Goal: Transaction & Acquisition: Purchase product/service

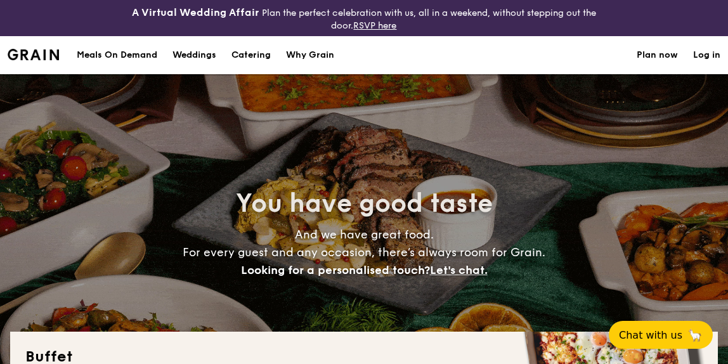
select select
click at [247, 58] on h1 "Catering" at bounding box center [250, 55] width 39 height 38
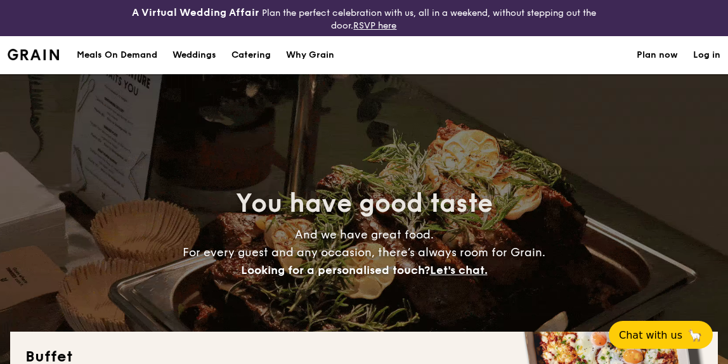
click at [256, 53] on h1 "Catering" at bounding box center [250, 55] width 39 height 38
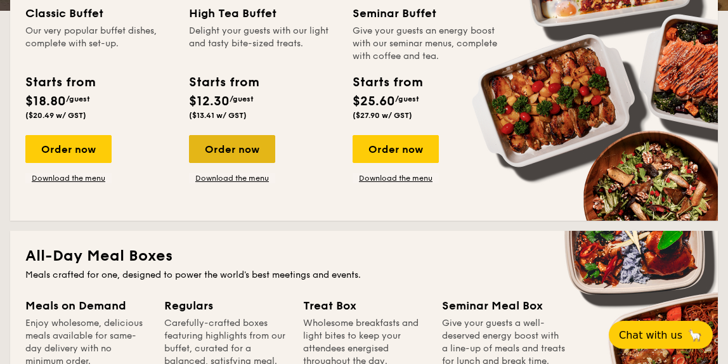
scroll to position [404, 0]
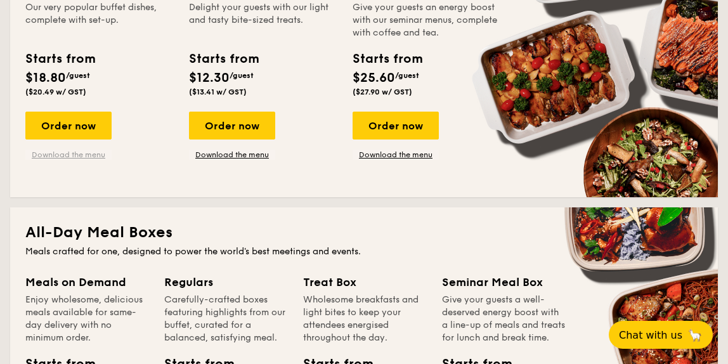
click at [68, 150] on link "Download the menu" at bounding box center [68, 155] width 86 height 10
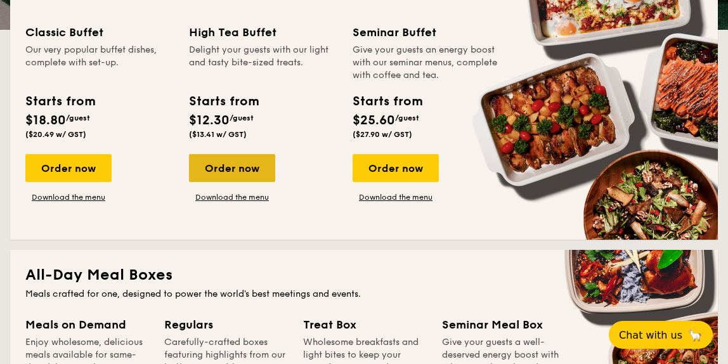
scroll to position [288, 0]
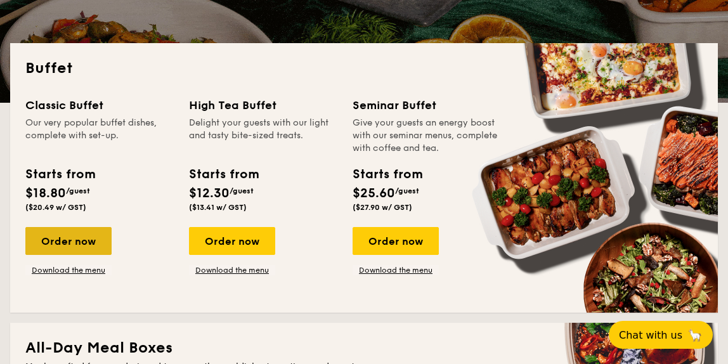
click at [82, 229] on div "Order now" at bounding box center [68, 241] width 86 height 28
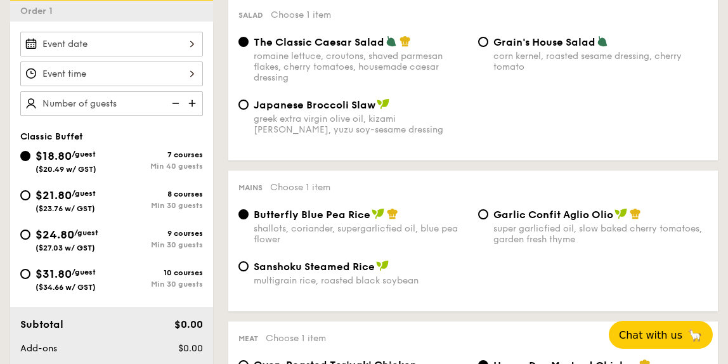
scroll to position [280, 0]
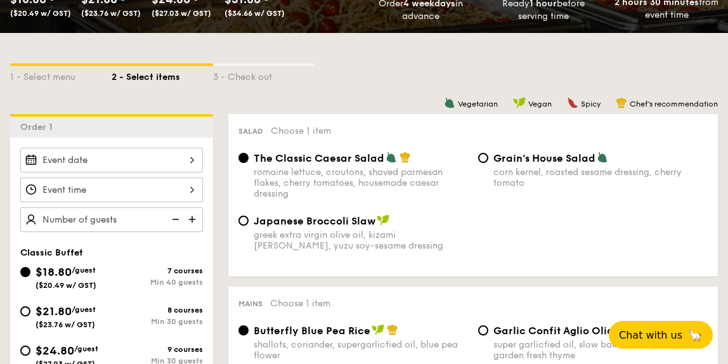
click at [152, 154] on input "Smoked Mesquite Whole Chicken brined in our in-house blend of herbs and spices,…" at bounding box center [111, 160] width 183 height 25
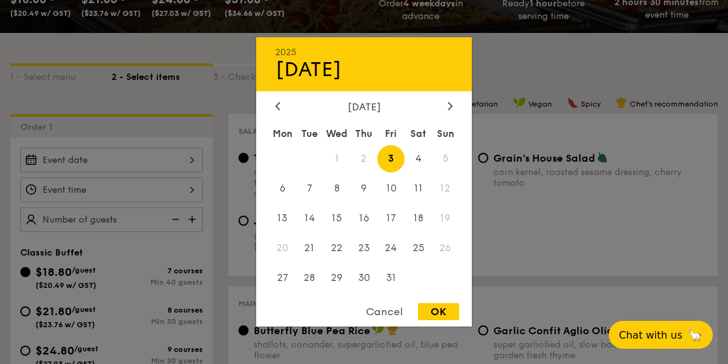
click at [444, 107] on div "[DATE]" at bounding box center [364, 107] width 178 height 12
click at [448, 108] on icon at bounding box center [450, 106] width 4 height 8
drag, startPoint x: 388, startPoint y: 238, endPoint x: 387, endPoint y: 245, distance: 6.4
click at [387, 244] on span "21" at bounding box center [390, 247] width 27 height 27
click at [442, 319] on div "OK" at bounding box center [438, 311] width 41 height 17
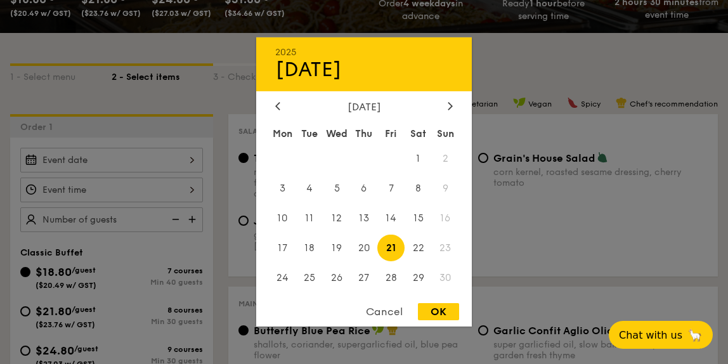
type input "[DATE]"
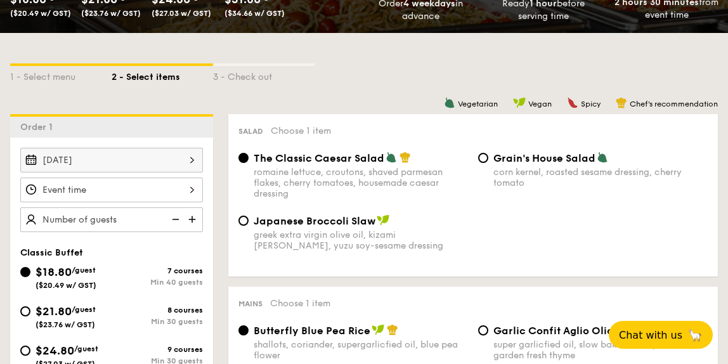
click at [165, 188] on input "Smoked Mesquite Whole Chicken brined in our in-house blend of herbs and spices,…" at bounding box center [111, 190] width 183 height 25
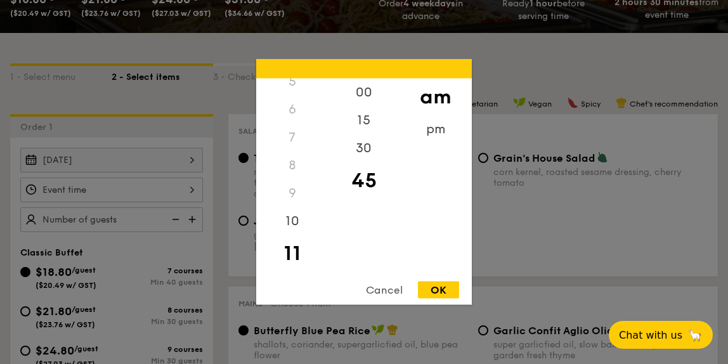
drag, startPoint x: 302, startPoint y: 139, endPoint x: 290, endPoint y: 139, distance: 12.0
click at [290, 139] on div "7" at bounding box center [292, 138] width 72 height 28
click at [299, 136] on div "7" at bounding box center [292, 138] width 72 height 28
click at [290, 138] on div "7" at bounding box center [292, 138] width 72 height 28
click at [296, 134] on div "7" at bounding box center [292, 138] width 72 height 28
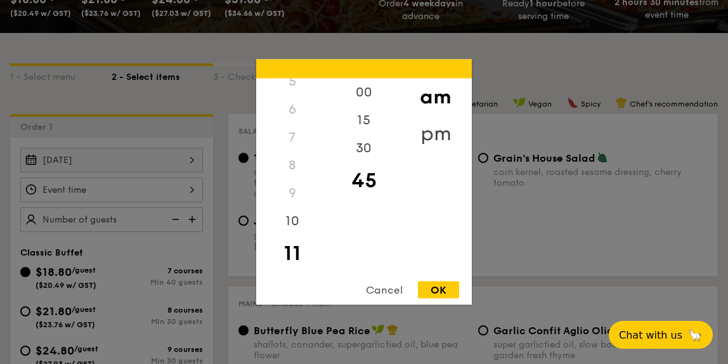
click at [414, 130] on div "pm" at bounding box center [435, 133] width 72 height 37
click at [295, 148] on div "7" at bounding box center [292, 142] width 72 height 37
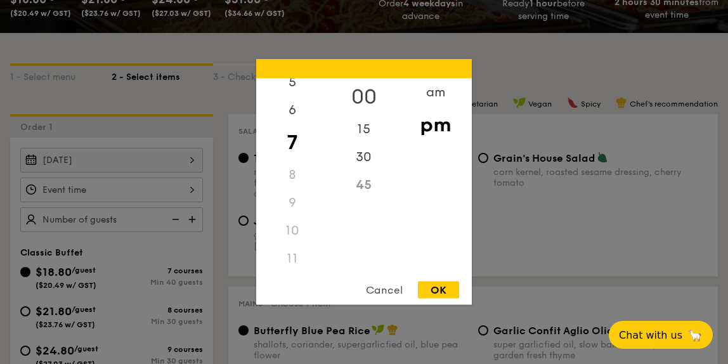
click at [360, 97] on div "00" at bounding box center [364, 97] width 72 height 37
click at [434, 289] on div "OK" at bounding box center [438, 289] width 41 height 17
type input "7:00PM"
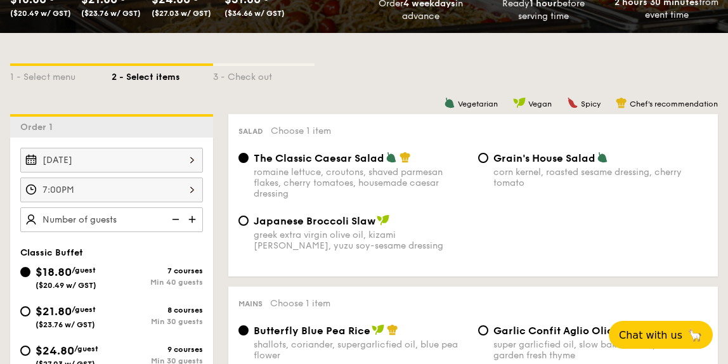
click at [129, 219] on input "text" at bounding box center [111, 219] width 183 height 25
type input "120"
click at [83, 305] on span "/guest" at bounding box center [84, 309] width 24 height 9
click at [30, 306] on input "$21.80 /guest ($23.76 w/ GST) 8 courses Min 30 guests" at bounding box center [25, 311] width 10 height 10
radio input "true"
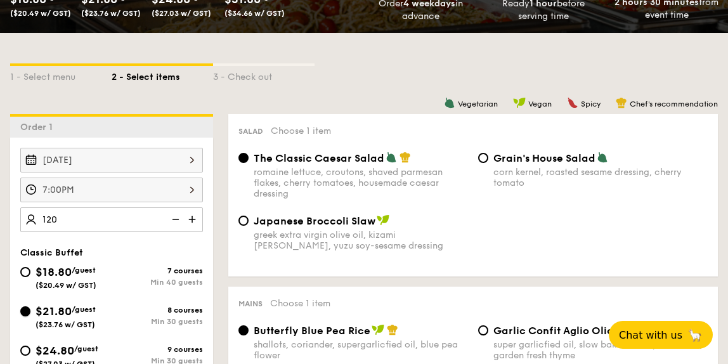
type input "120 guests"
radio input "true"
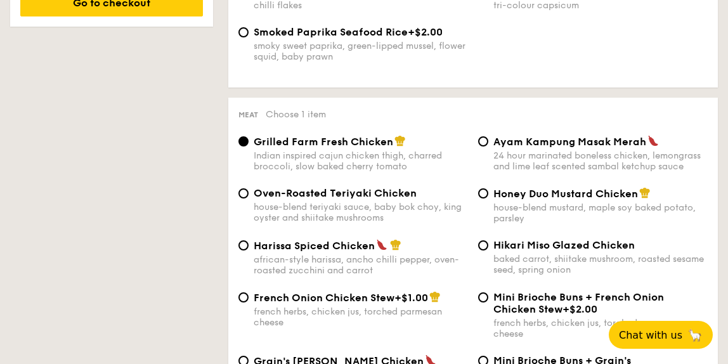
scroll to position [916, 0]
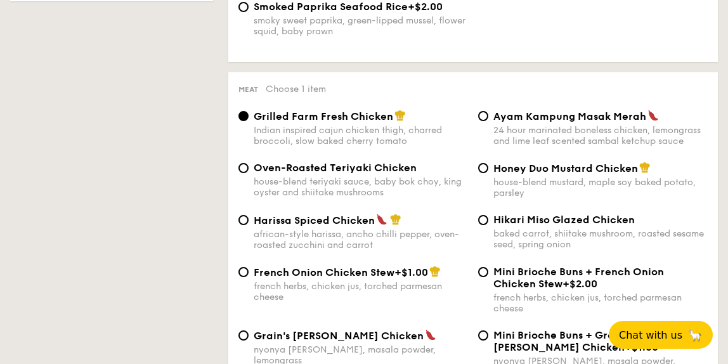
click at [567, 164] on span "Honey Duo Mustard Chicken" at bounding box center [565, 168] width 145 height 12
click at [488, 164] on input "Honey Duo Mustard Chicken house-blend mustard, maple soy baked potato, parsley" at bounding box center [483, 168] width 10 height 10
radio input "true"
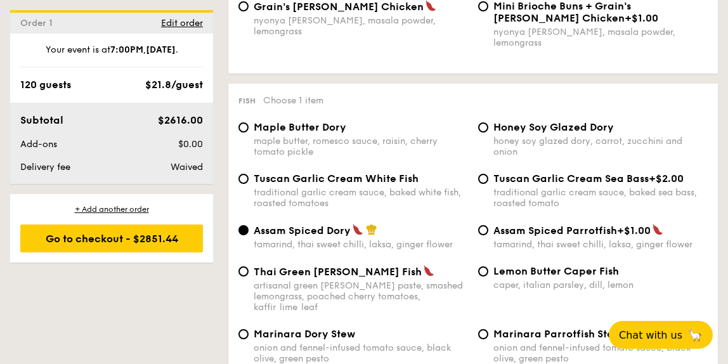
scroll to position [1263, 0]
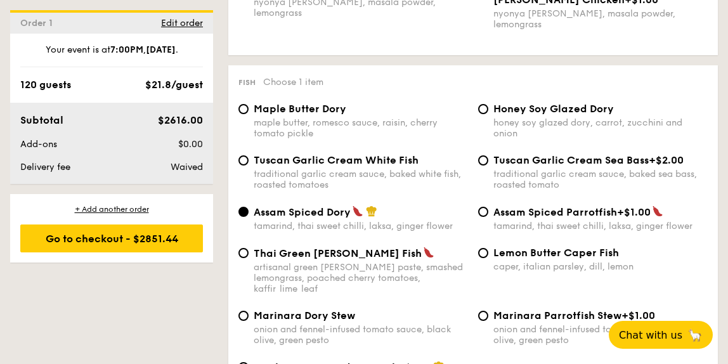
click at [388, 154] on span "Tuscan Garlic Cream White Fish" at bounding box center [336, 160] width 165 height 12
click at [249, 155] on input "Tuscan Garlic Cream White Fish traditional garlic cream sauce, baked white fish…" at bounding box center [243, 160] width 10 height 10
radio input "true"
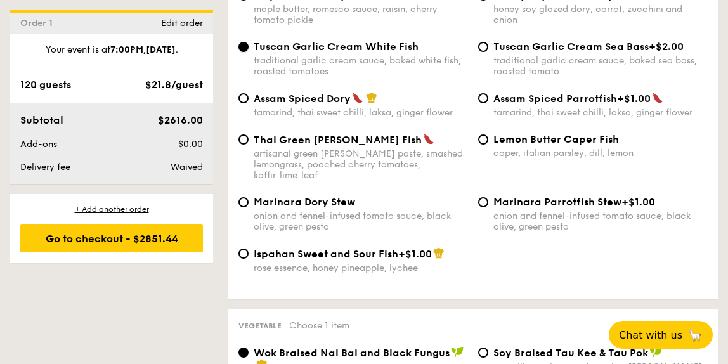
scroll to position [1289, 0]
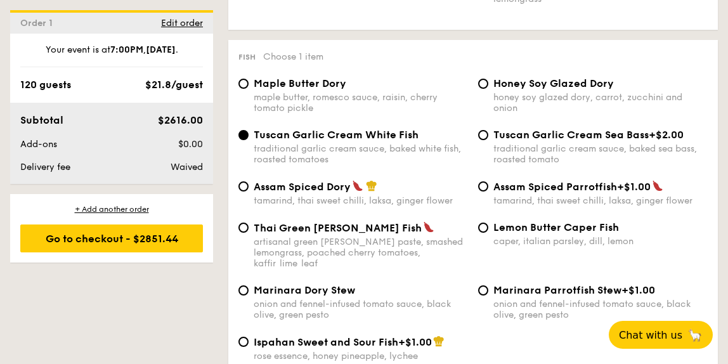
drag, startPoint x: 423, startPoint y: 126, endPoint x: 250, endPoint y: 126, distance: 173.1
click at [250, 129] on div "Tuscan Garlic Cream White Fish traditional garlic cream sauce, baked white fish…" at bounding box center [353, 147] width 240 height 36
copy span "Tuscan Garlic Cream White Fish"
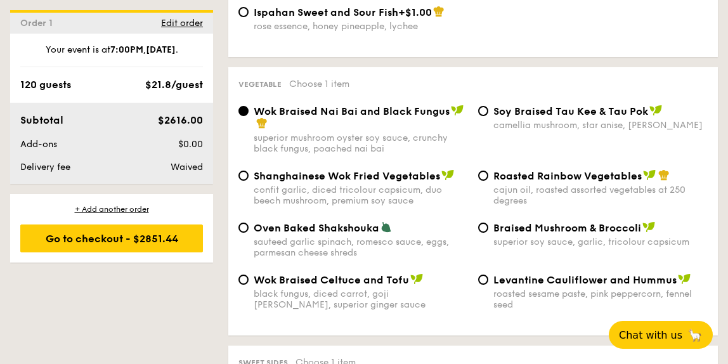
scroll to position [1636, 0]
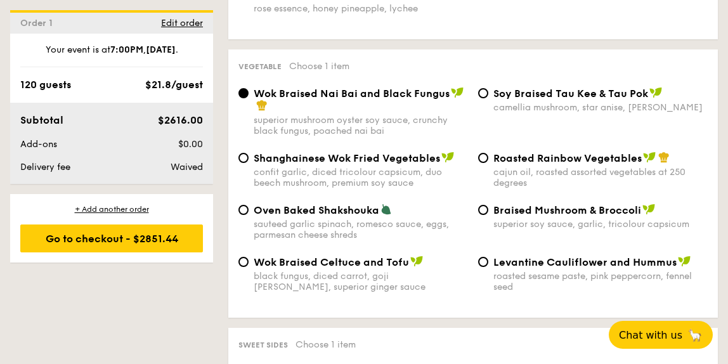
drag, startPoint x: 675, startPoint y: 141, endPoint x: 493, endPoint y: 141, distance: 181.3
click at [493, 152] on div "Roasted Rainbow Vegetables" at bounding box center [600, 158] width 214 height 13
copy span "Tuscan Garlic Cream White Fish"
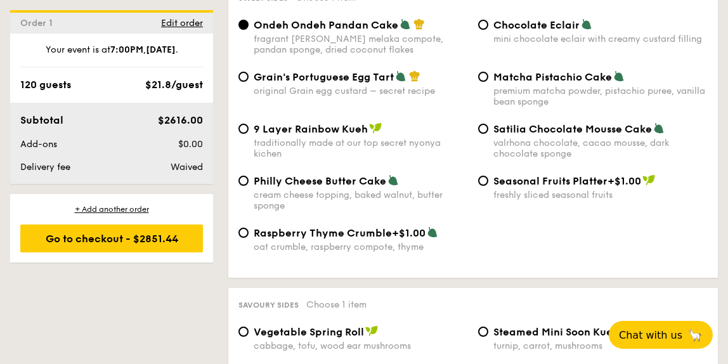
scroll to position [1926, 0]
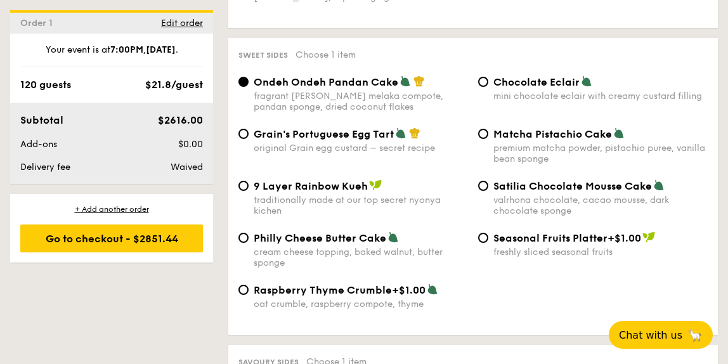
drag, startPoint x: 494, startPoint y: 112, endPoint x: 610, endPoint y: 112, distance: 116.0
click at [610, 128] on span "Matcha Pistachio Cake" at bounding box center [552, 134] width 119 height 12
copy span "Matcha Pistachio Cake"
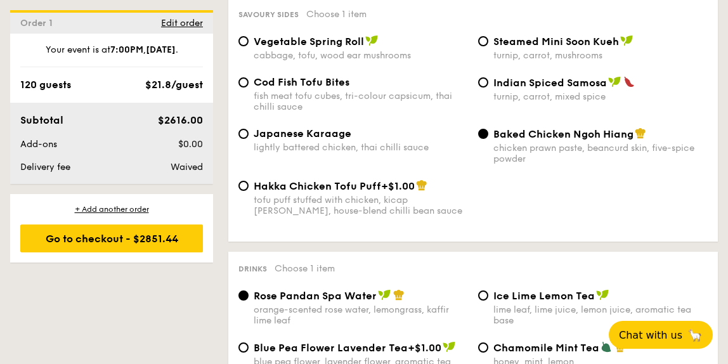
scroll to position [2216, 0]
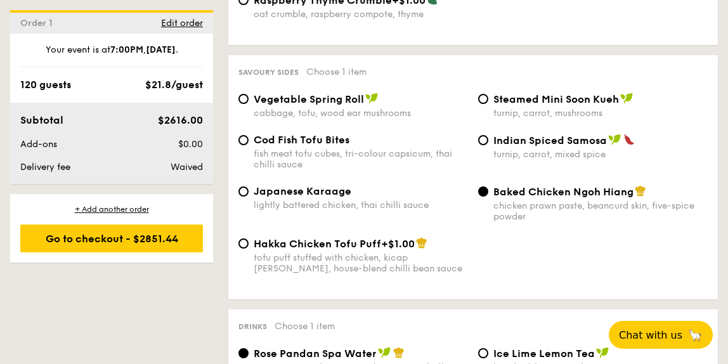
drag, startPoint x: 354, startPoint y: 115, endPoint x: 251, endPoint y: 115, distance: 102.7
click at [251, 134] on div "Cod Fish Tofu Bites fish meat tofu cubes, tri-colour capsicum, thai chilli sauce" at bounding box center [353, 152] width 240 height 36
copy span "Cod Fish Tofu Bites"
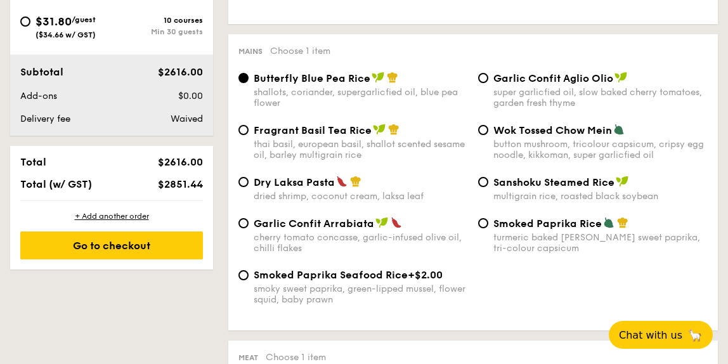
scroll to position [652, 0]
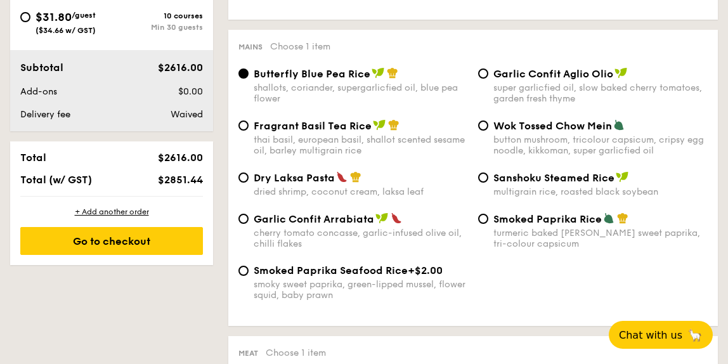
drag, startPoint x: 254, startPoint y: 119, endPoint x: 361, endPoint y: 123, distance: 107.2
click at [365, 123] on div "Fragrant Basil Tea Rice" at bounding box center [361, 125] width 214 height 13
click at [249, 123] on input "Fragrant Basil Tea Rice thai basil, european basil, shallot scented sesame oil,…" at bounding box center [243, 125] width 10 height 10
radio input "true"
drag, startPoint x: 257, startPoint y: 125, endPoint x: 347, endPoint y: 129, distance: 89.5
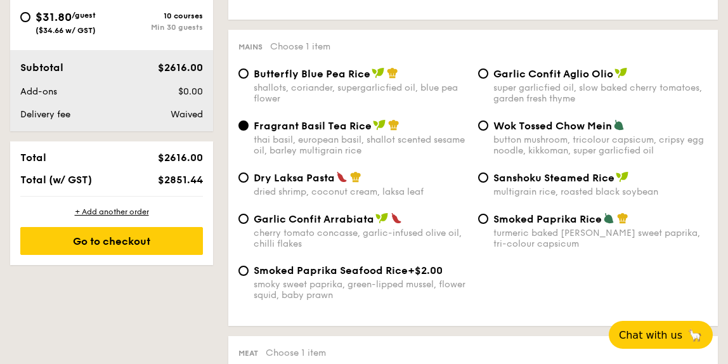
click at [347, 129] on span "Fragrant Basil Tea Rice" at bounding box center [313, 126] width 118 height 12
drag, startPoint x: 255, startPoint y: 129, endPoint x: 369, endPoint y: 129, distance: 114.1
click at [369, 129] on div "Fragrant Basil Tea Rice" at bounding box center [361, 125] width 214 height 13
copy span "Fragrant Basil Tea Rice"
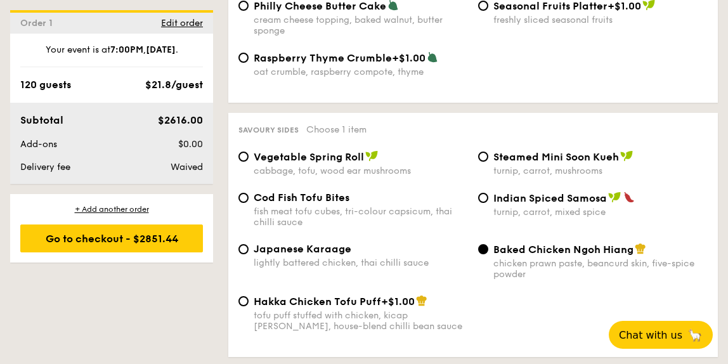
scroll to position [2216, 0]
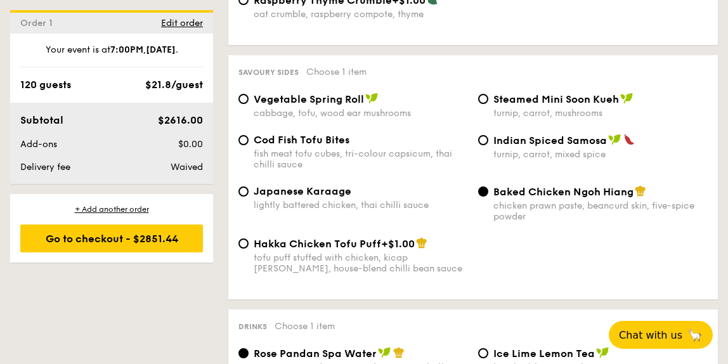
drag, startPoint x: 494, startPoint y: 74, endPoint x: 616, endPoint y: 79, distance: 121.9
click at [616, 93] on span "Steamed Mini Soon Kueh" at bounding box center [556, 99] width 126 height 12
drag, startPoint x: 493, startPoint y: 176, endPoint x: 630, endPoint y: 168, distance: 137.1
click at [630, 186] on span "Baked Chicken Ngoh Hiang" at bounding box center [563, 192] width 140 height 12
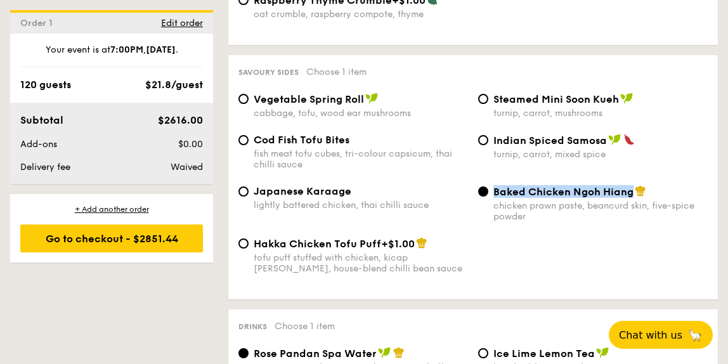
copy span "Baked Chicken Ngoh Hiang"
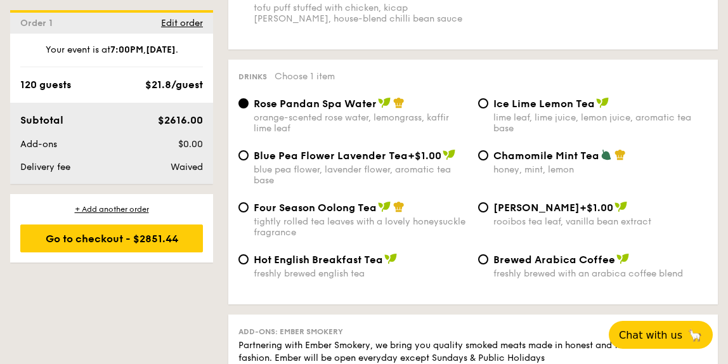
scroll to position [2489, 0]
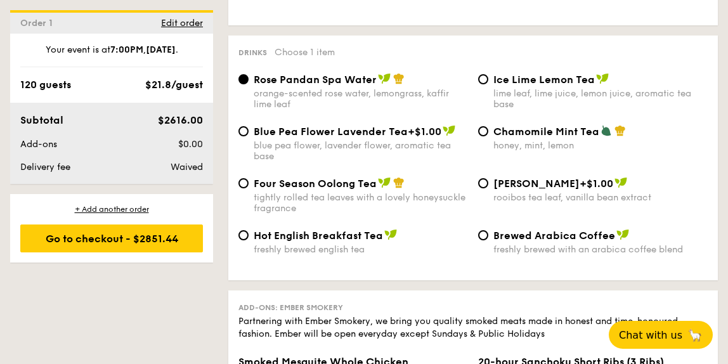
drag, startPoint x: 255, startPoint y: 55, endPoint x: 375, endPoint y: 59, distance: 120.5
click at [375, 73] on div "Rose Pandan Spa Water" at bounding box center [361, 79] width 214 height 13
copy span "Rose Pandan Spa Water"
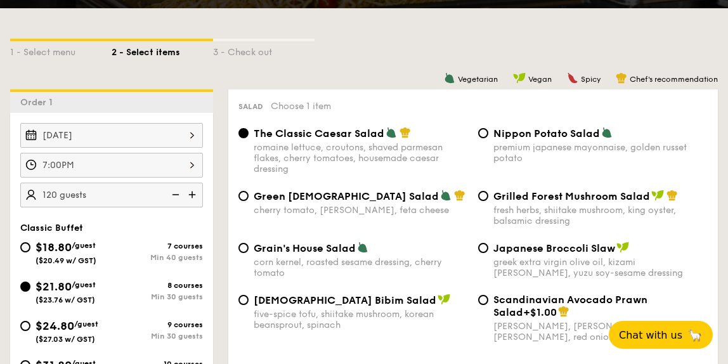
scroll to position [131, 0]
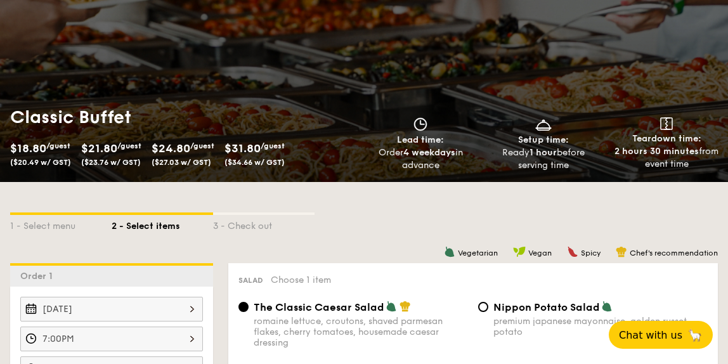
click at [255, 220] on div "3 - Check out" at bounding box center [263, 224] width 101 height 18
click at [255, 225] on div "3 - Check out" at bounding box center [263, 224] width 101 height 18
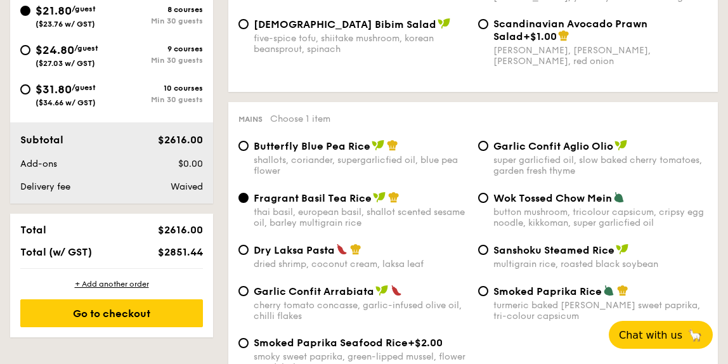
scroll to position [652, 0]
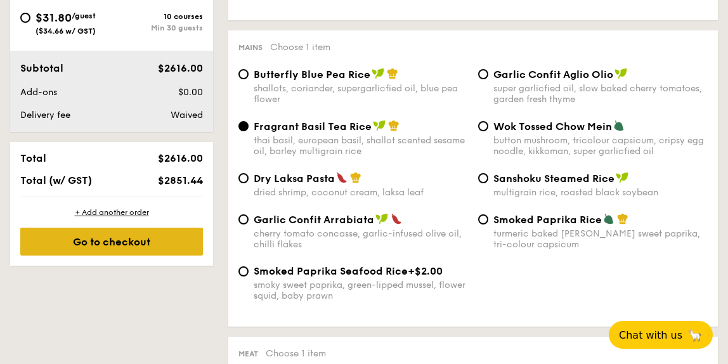
click at [172, 232] on div "Go to checkout" at bounding box center [111, 242] width 183 height 28
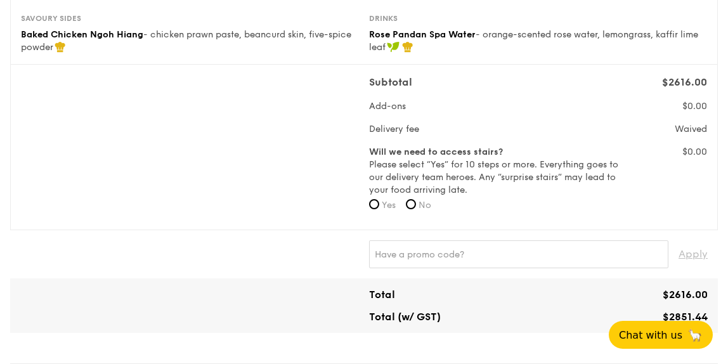
scroll to position [389, 0]
click at [380, 209] on label "Yes" at bounding box center [382, 206] width 27 height 13
click at [379, 209] on input "Yes" at bounding box center [374, 205] width 10 height 10
radio input "true"
click at [422, 205] on span "No" at bounding box center [424, 205] width 13 height 11
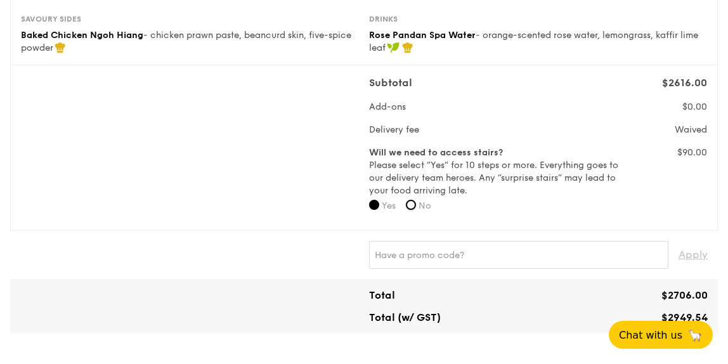
click at [416, 205] on input "No" at bounding box center [411, 205] width 10 height 10
radio input "true"
drag, startPoint x: 371, startPoint y: 154, endPoint x: 497, endPoint y: 186, distance: 130.2
click at [496, 186] on label "Will we need to access stairs? Please select “Yes” for 10 steps or more. Everyt…" at bounding box center [494, 171] width 251 height 51
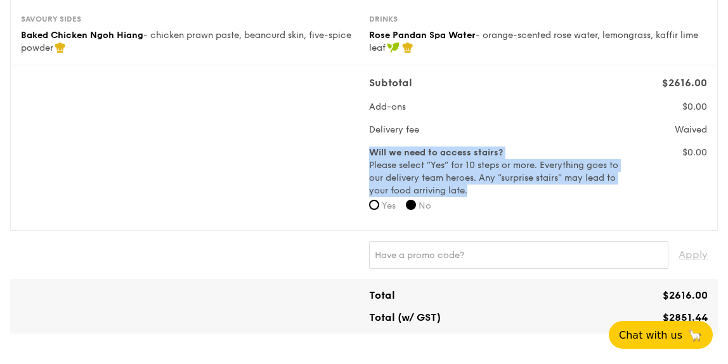
copy label "Will we need to access stairs? Please select “Yes” for 10 steps or more. Everyt…"
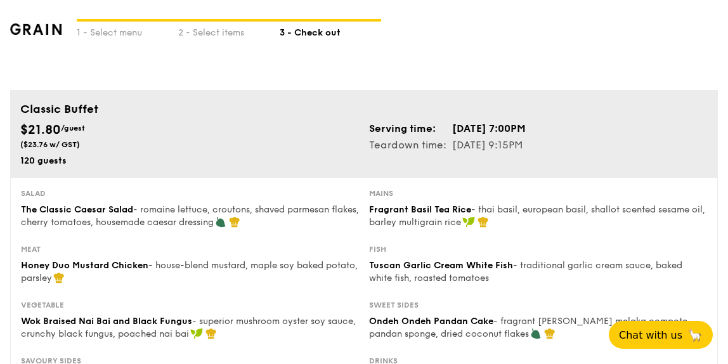
scroll to position [0, 0]
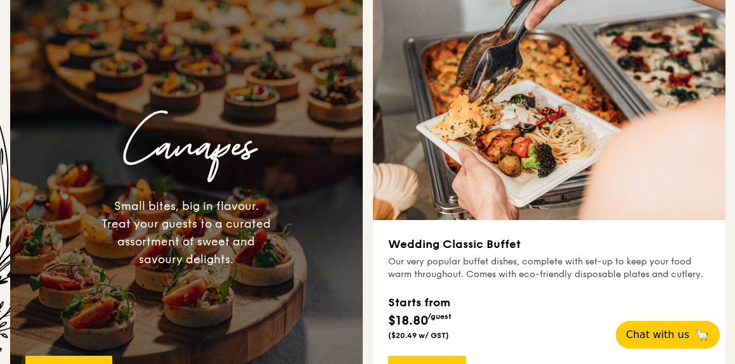
scroll to position [735, 0]
